Goal: Task Accomplishment & Management: Use online tool/utility

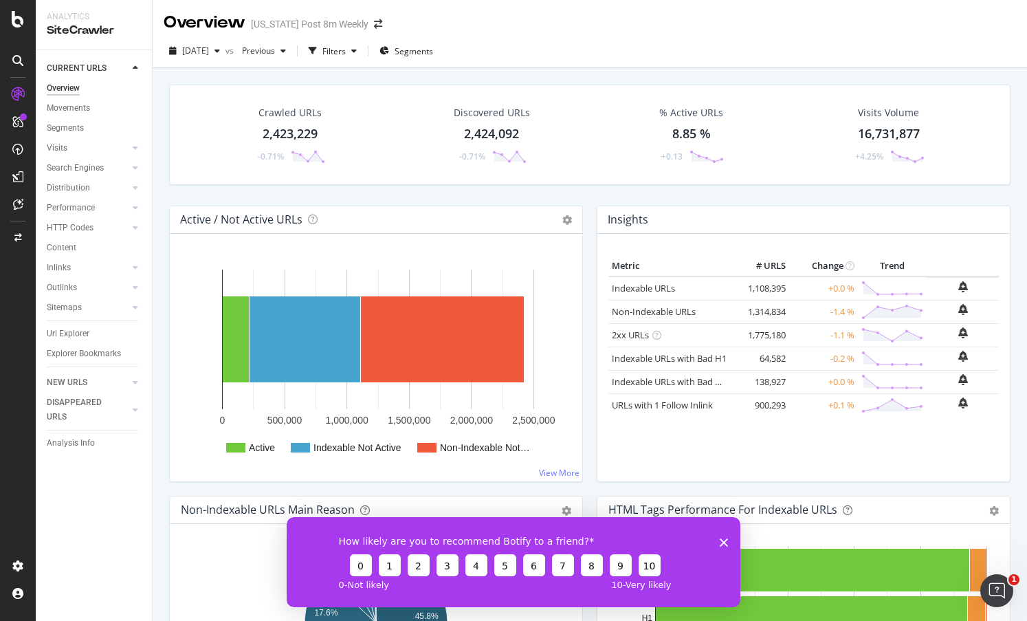
click at [724, 543] on polygon "Close survey" at bounding box center [724, 542] width 8 height 8
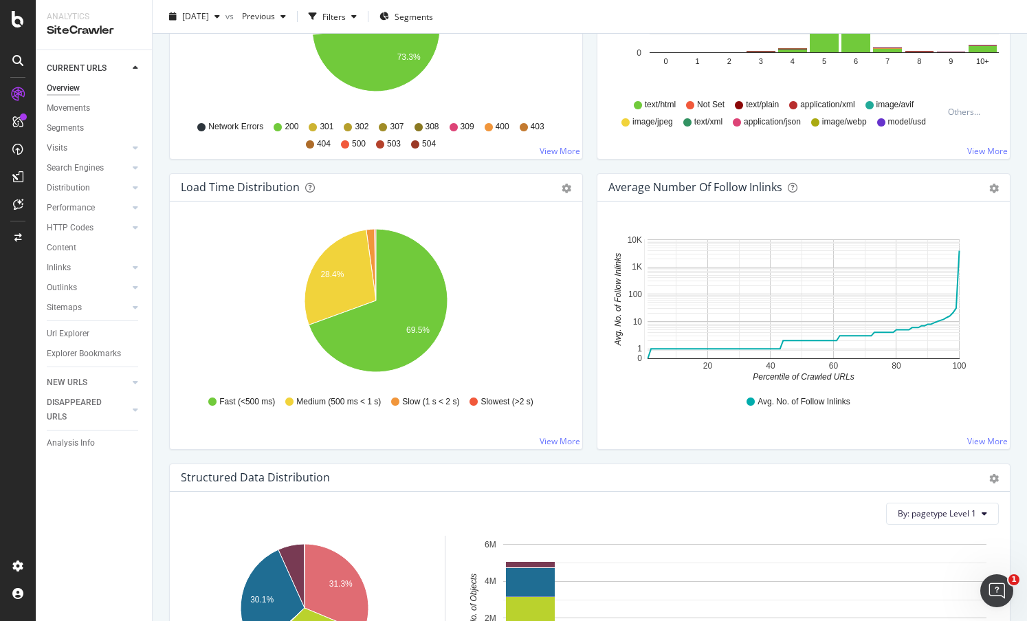
scroll to position [904, 0]
click at [74, 153] on div "ActionBoard" at bounding box center [78, 158] width 54 height 14
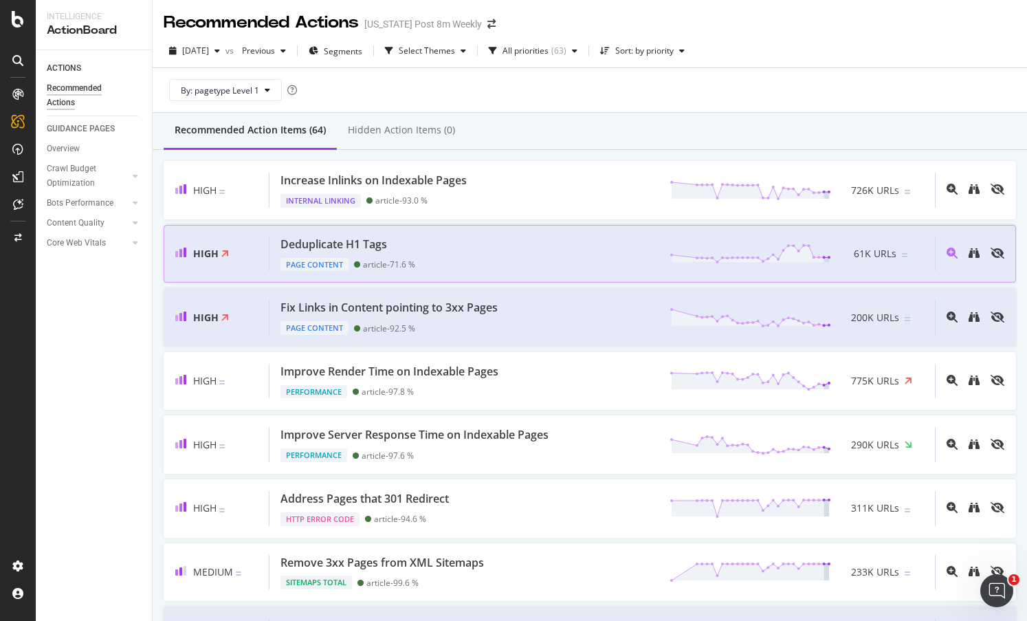
click at [531, 250] on div "Deduplicate H1 Tags Page Content article - 71.6 % 61K URLs" at bounding box center [603, 254] width 666 height 35
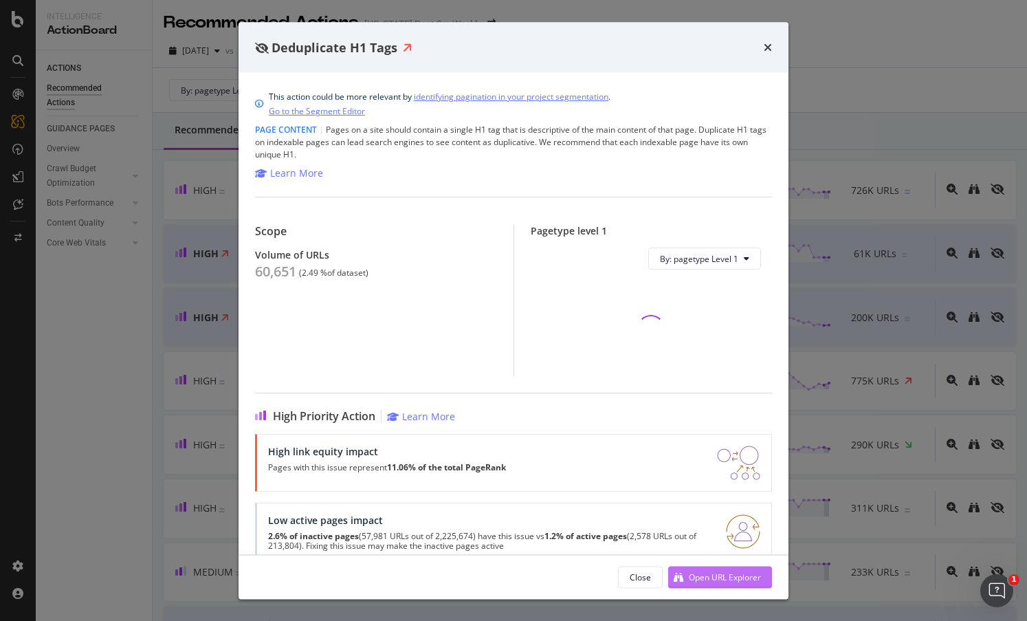
click at [708, 573] on div "Open URL Explorer" at bounding box center [725, 577] width 72 height 12
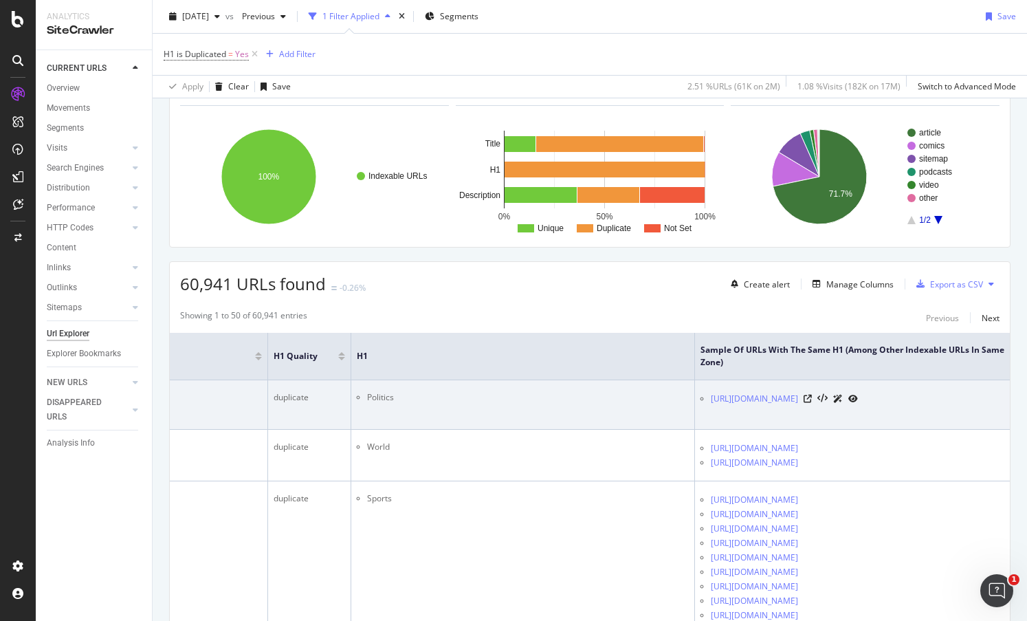
scroll to position [0, 273]
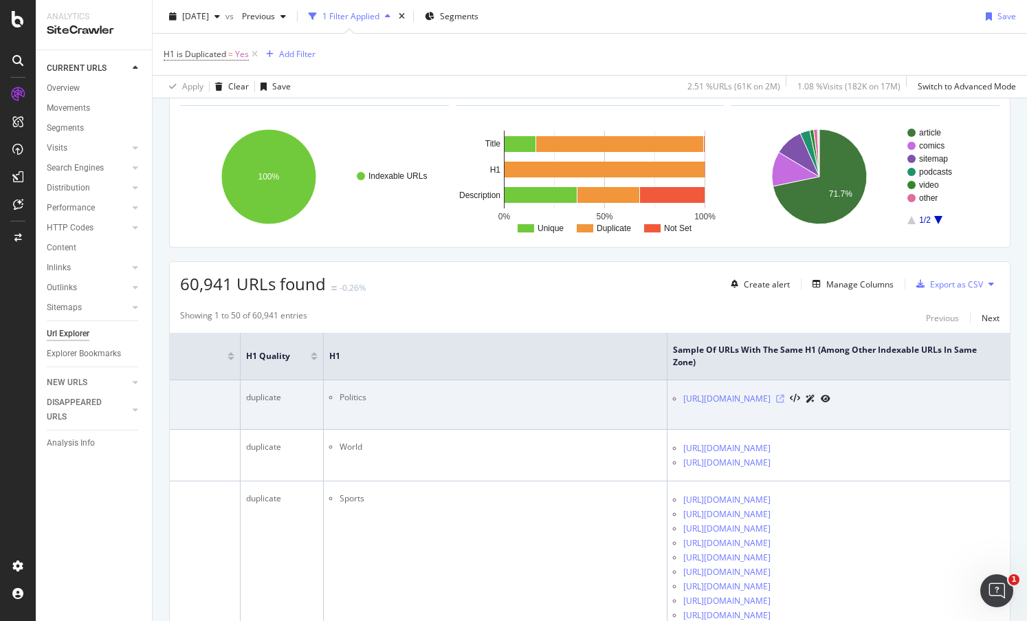
click at [785, 400] on icon at bounding box center [780, 399] width 8 height 8
